Goal: Check status: Check status

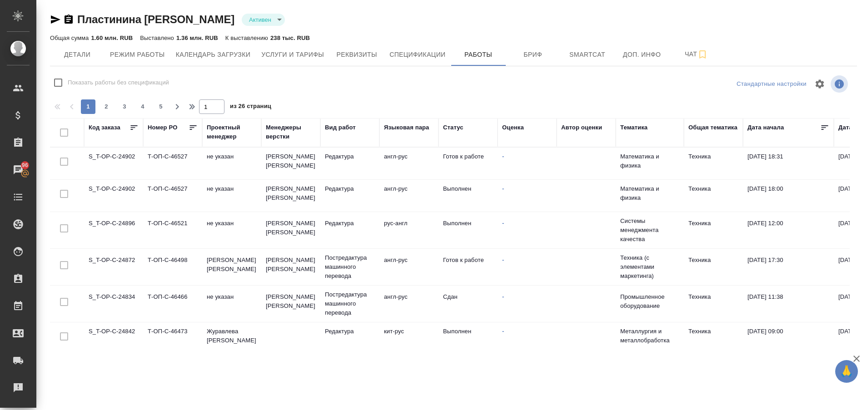
click at [131, 223] on td "S_T-OP-C-24896" at bounding box center [113, 230] width 59 height 32
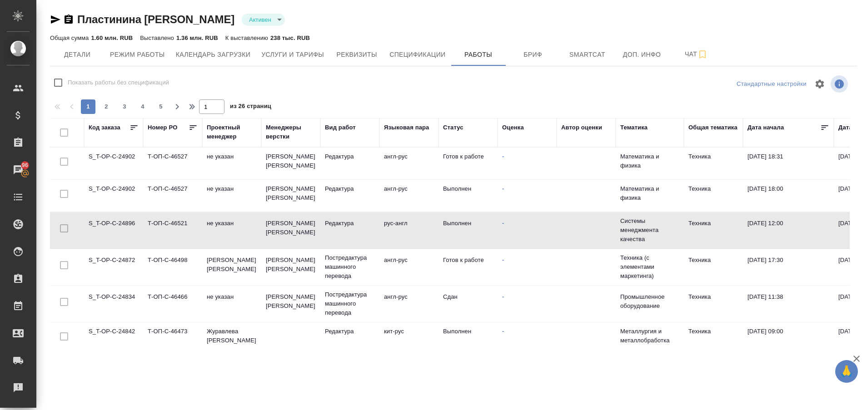
click at [131, 223] on td "S_T-OP-C-24896" at bounding box center [113, 230] width 59 height 32
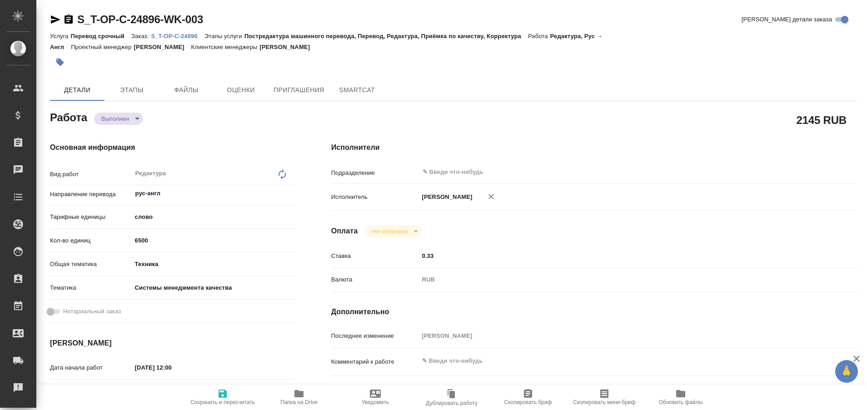
type textarea "x"
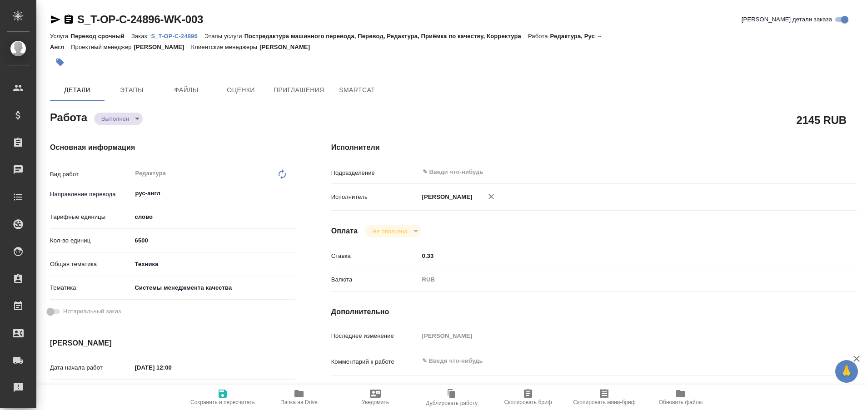
type textarea "x"
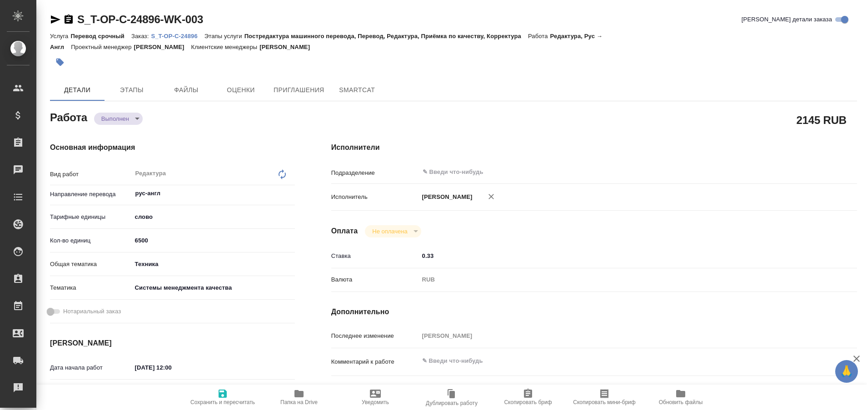
type textarea "x"
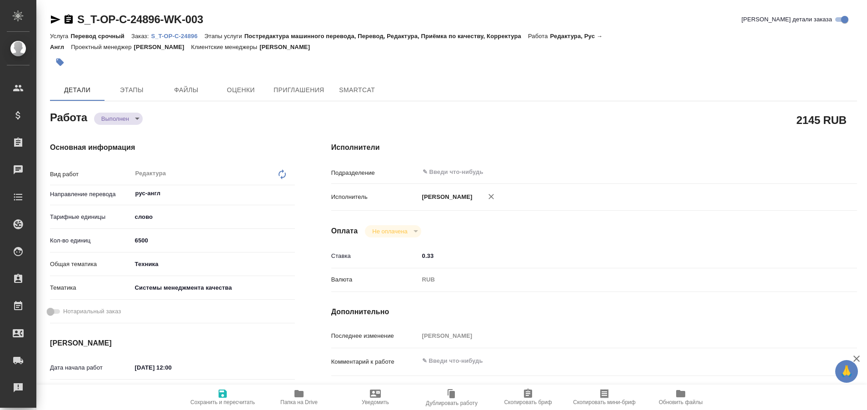
click at [173, 37] on p "S_T-OP-C-24896" at bounding box center [177, 36] width 53 height 7
type textarea "x"
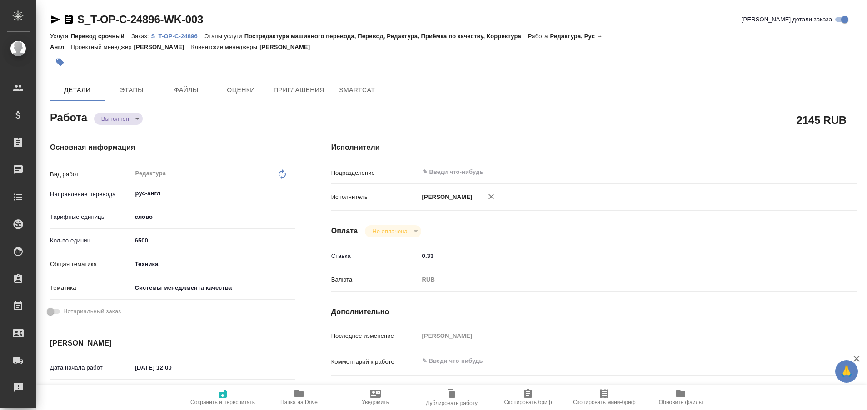
type textarea "x"
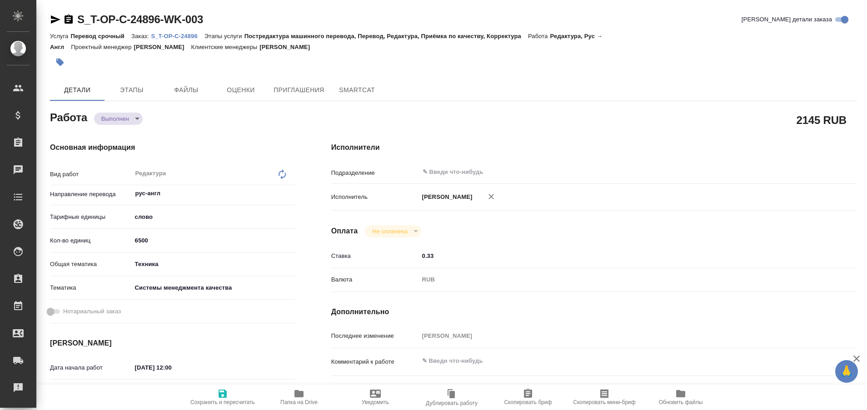
type textarea "x"
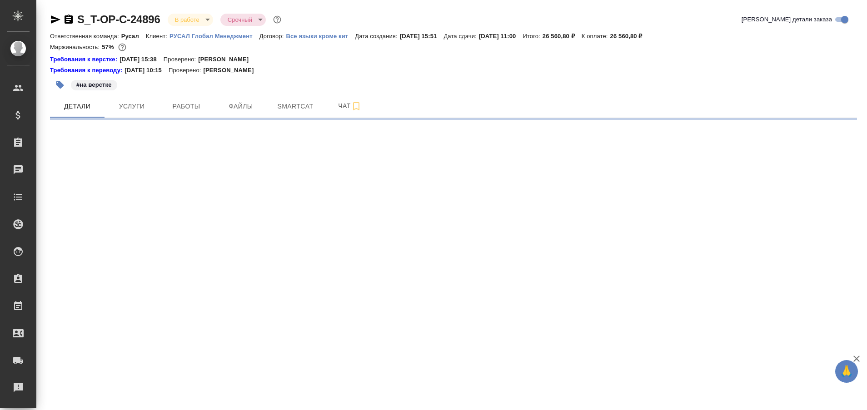
select select "RU"
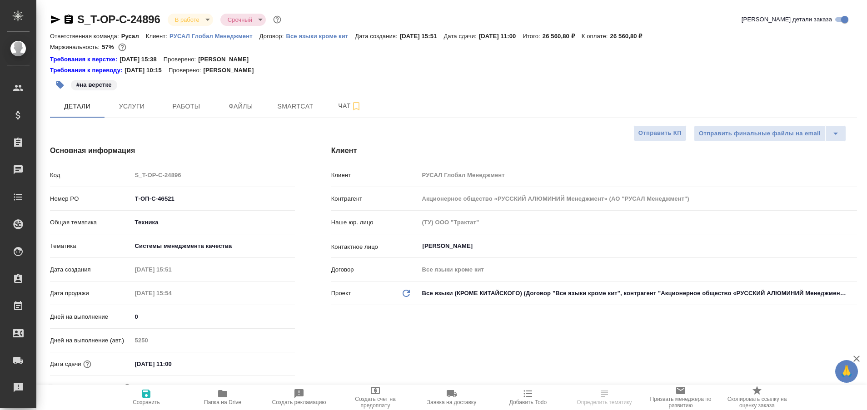
type textarea "x"
type input "[PERSON_NAME]"
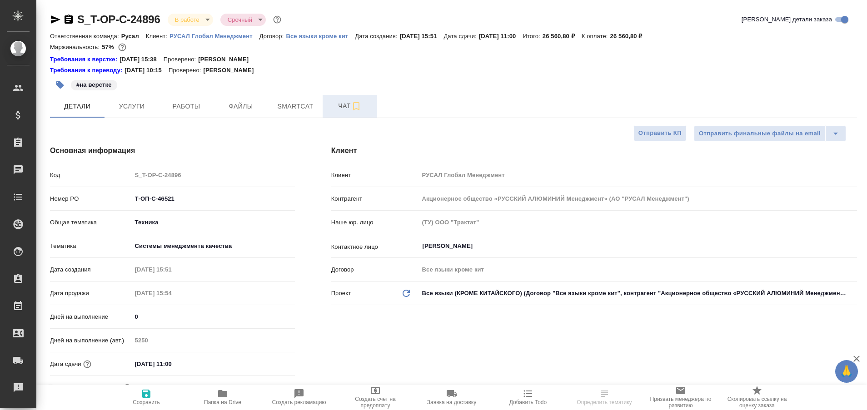
type textarea "x"
click at [341, 109] on span "Чат" at bounding box center [350, 105] width 44 height 11
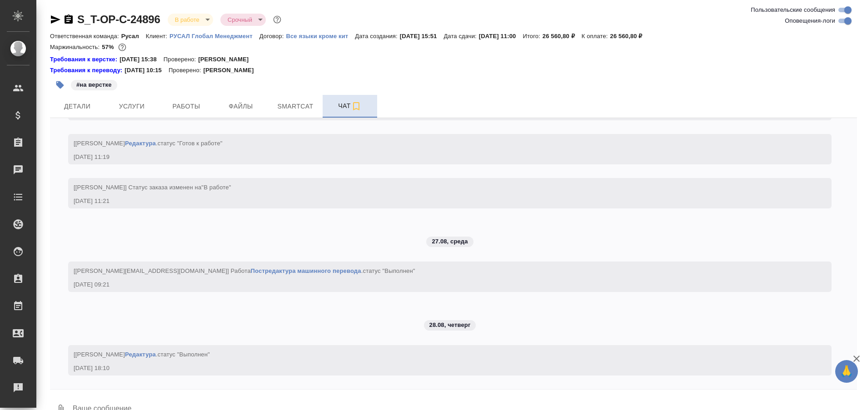
scroll to position [2682, 0]
click at [194, 107] on span "Работы" at bounding box center [186, 106] width 44 height 11
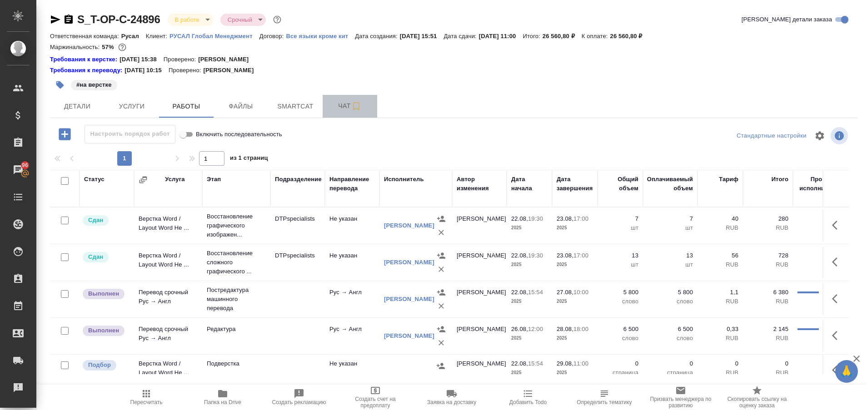
click at [340, 105] on span "Чат" at bounding box center [350, 105] width 44 height 11
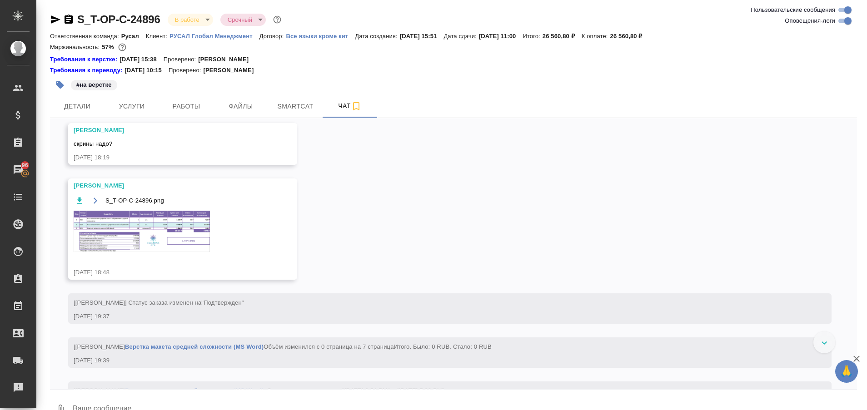
scroll to position [837, 0]
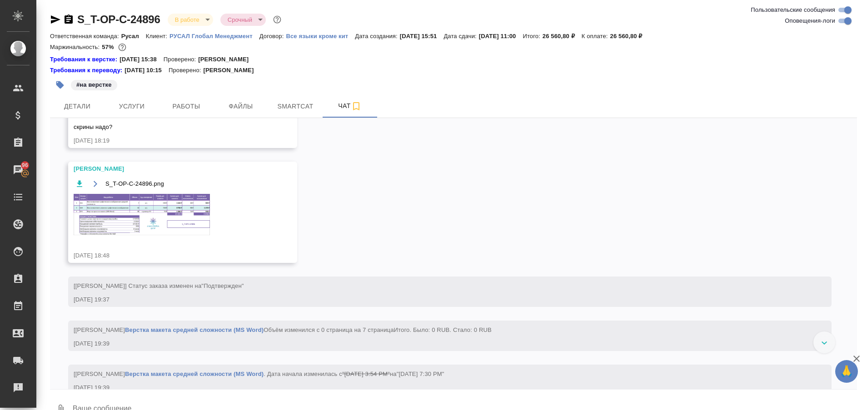
click at [109, 235] on img at bounding box center [142, 214] width 136 height 41
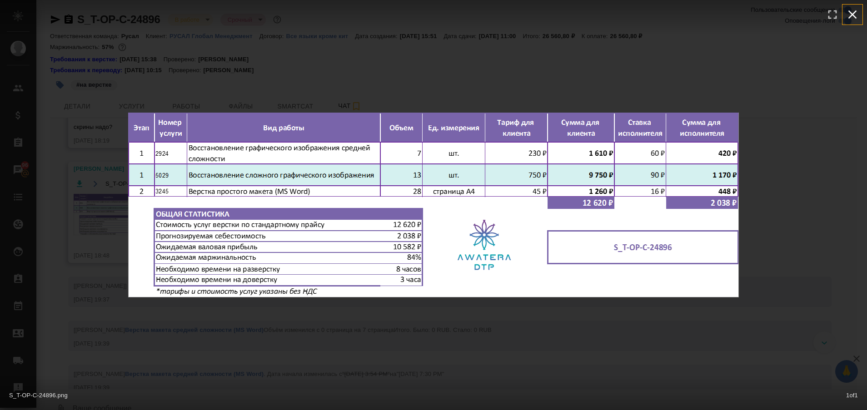
click at [849, 12] on icon "button" at bounding box center [852, 14] width 9 height 9
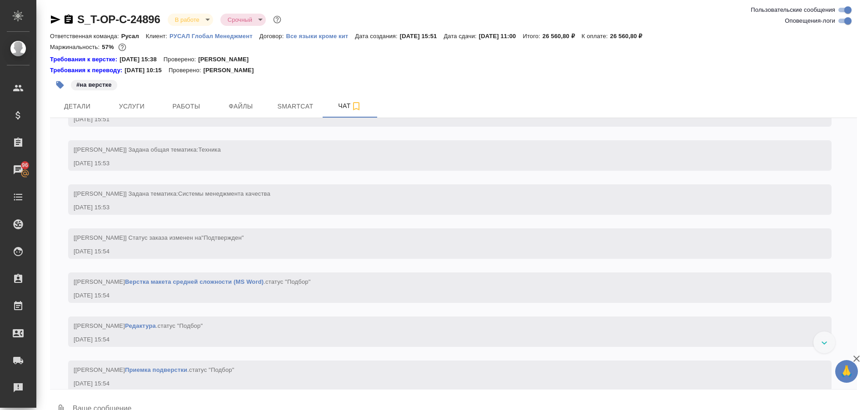
scroll to position [0, 0]
